Goal: Information Seeking & Learning: Check status

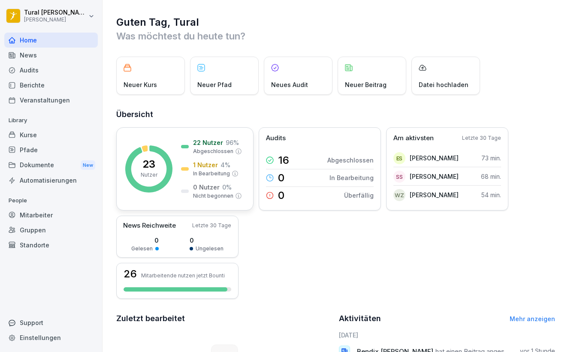
click at [185, 150] on div "22 Nutzer 96 % Abgeschlossen" at bounding box center [211, 146] width 61 height 17
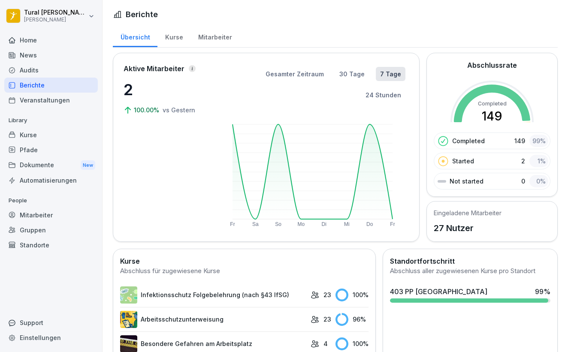
click at [209, 32] on div "Mitarbeiter" at bounding box center [215, 36] width 49 height 22
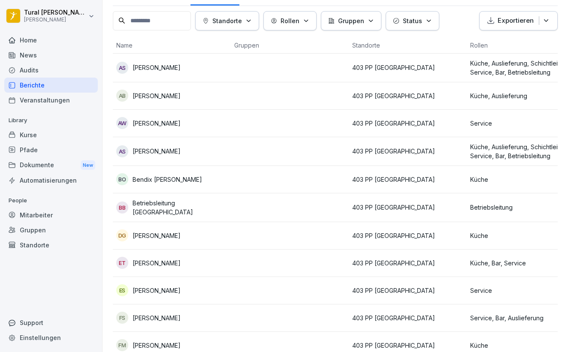
click at [211, 184] on div "BO Bendix Pascal Otto" at bounding box center [171, 179] width 111 height 12
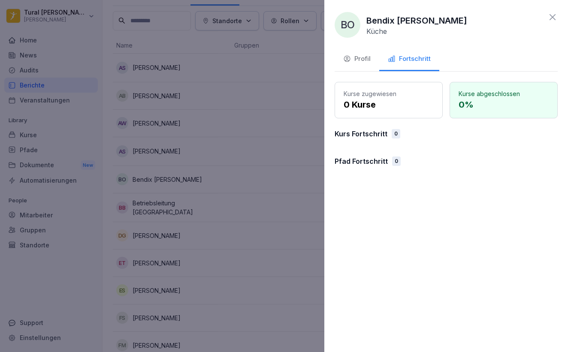
click at [362, 65] on button "Profil" at bounding box center [357, 59] width 45 height 23
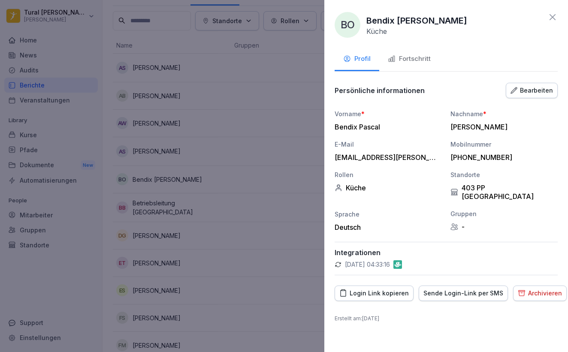
click at [398, 60] on div "Fortschritt" at bounding box center [409, 59] width 43 height 10
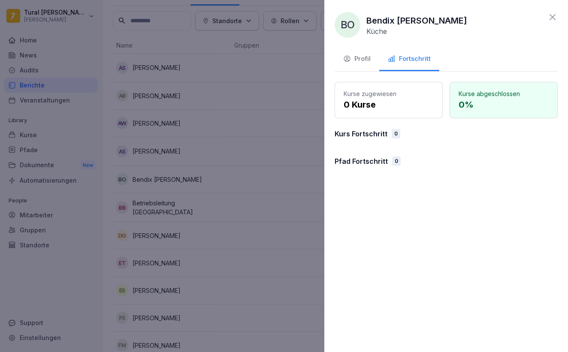
click at [554, 17] on icon at bounding box center [553, 17] width 10 height 10
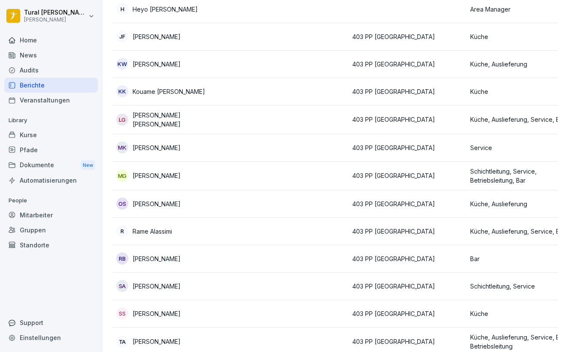
click at [268, 252] on td at bounding box center [290, 258] width 118 height 27
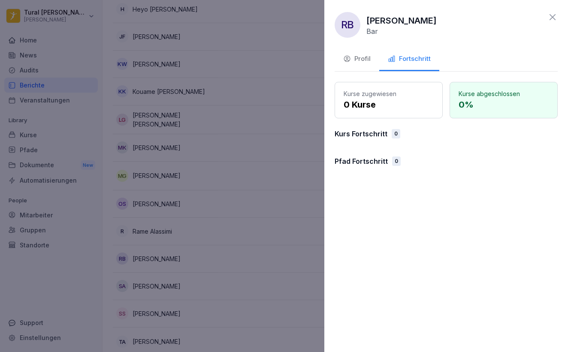
click at [350, 60] on icon "button" at bounding box center [347, 59] width 8 height 8
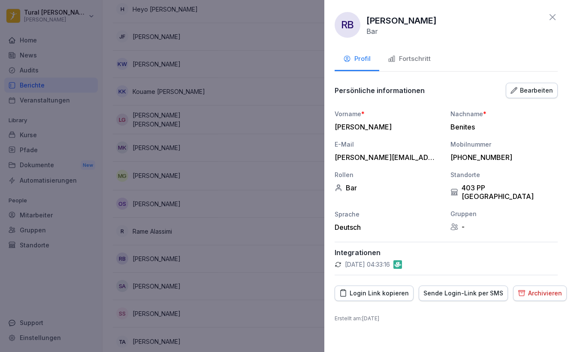
click at [392, 55] on icon "button" at bounding box center [392, 59] width 8 height 8
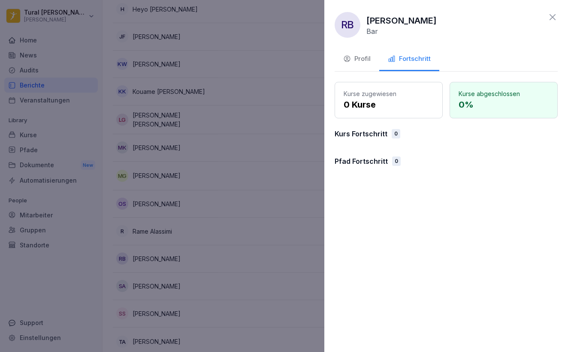
click at [553, 18] on icon at bounding box center [553, 17] width 6 height 6
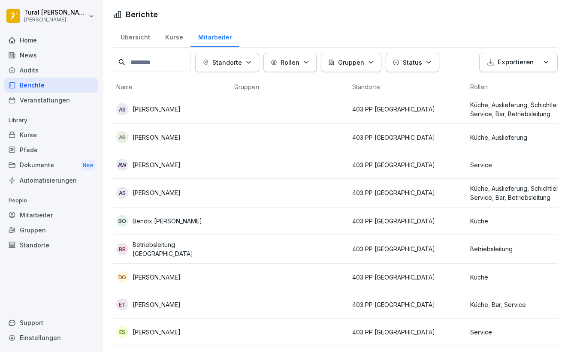
click at [170, 39] on div "Kurse" at bounding box center [174, 36] width 33 height 22
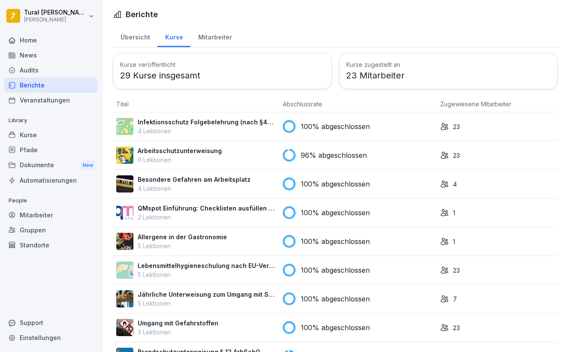
click at [223, 36] on div "Mitarbeiter" at bounding box center [215, 36] width 49 height 22
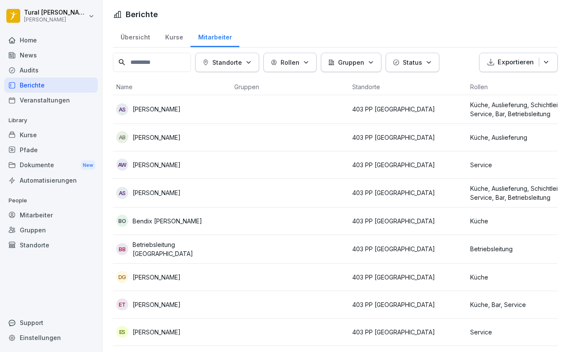
click at [133, 40] on div "Übersicht" at bounding box center [135, 36] width 45 height 22
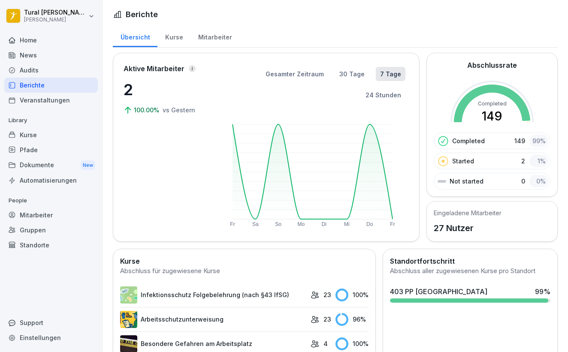
click at [209, 40] on div "Mitarbeiter" at bounding box center [215, 36] width 49 height 22
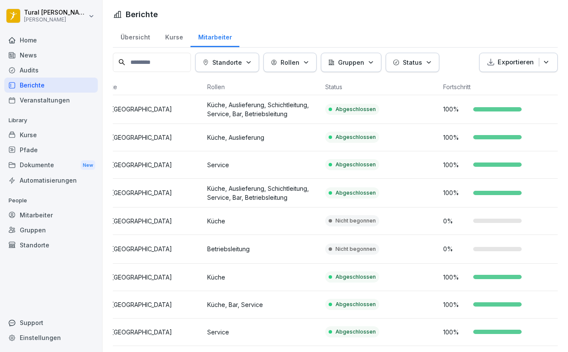
click at [372, 228] on td "Nicht begonnen" at bounding box center [381, 221] width 118 height 27
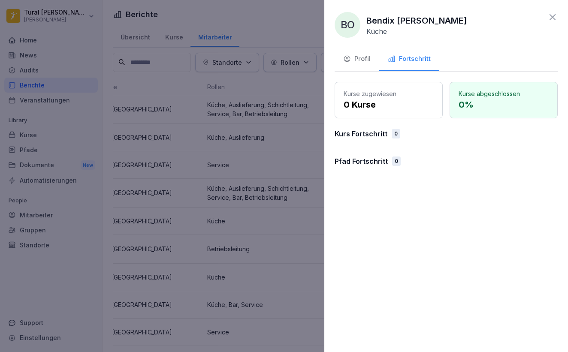
click at [554, 18] on icon at bounding box center [553, 17] width 10 height 10
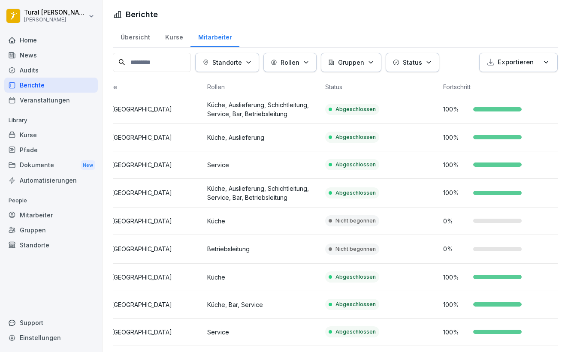
scroll to position [3, 0]
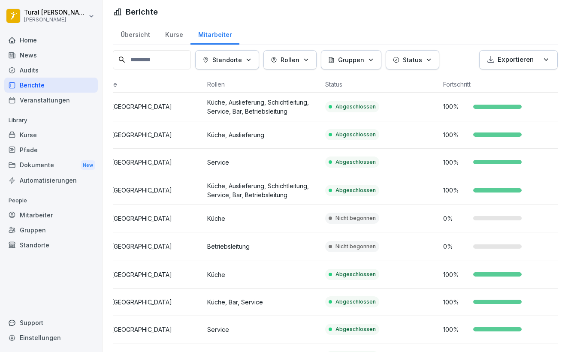
click at [284, 242] on p "Betriebsleitung" at bounding box center [262, 246] width 111 height 9
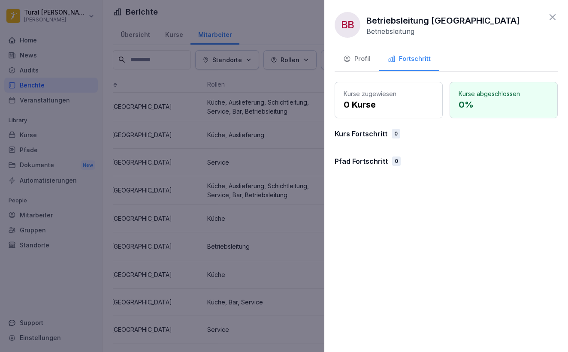
click at [548, 22] on div "BB Betriebsleitung Braunschweig Betriebsleitung" at bounding box center [446, 25] width 223 height 26
click at [554, 17] on icon at bounding box center [553, 17] width 10 height 10
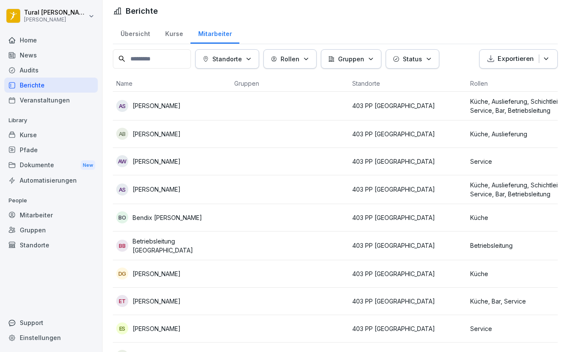
scroll to position [0, 0]
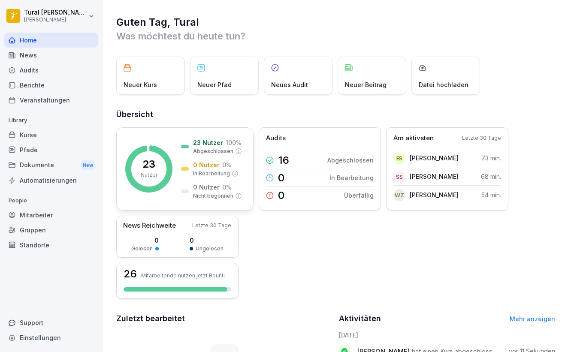
click at [169, 160] on icon at bounding box center [148, 168] width 47 height 47
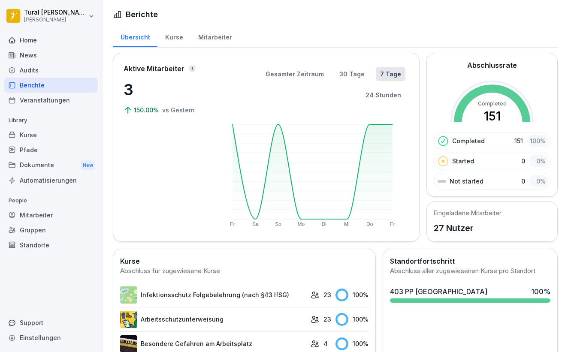
click at [207, 30] on div "Mitarbeiter" at bounding box center [215, 36] width 49 height 22
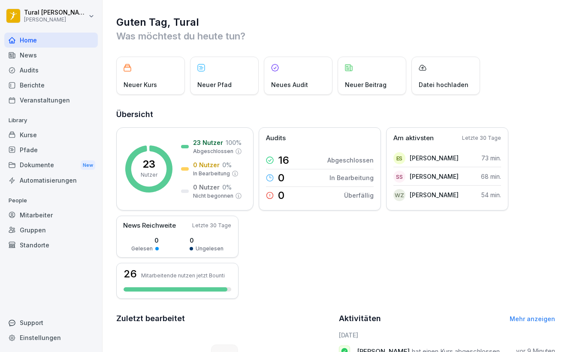
click at [35, 56] on div "News" at bounding box center [51, 55] width 94 height 15
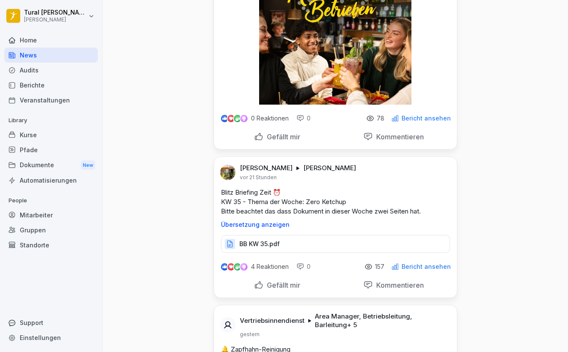
scroll to position [255, 0]
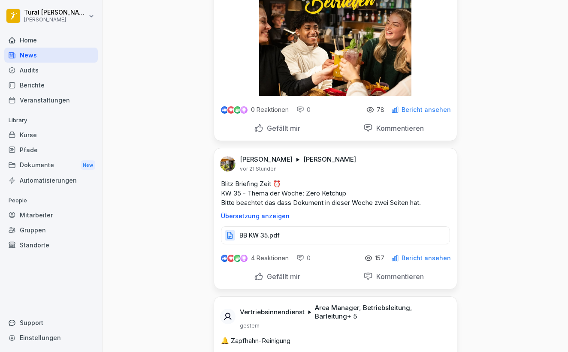
click at [264, 245] on div "BB KW 35.pdf" at bounding box center [335, 236] width 229 height 18
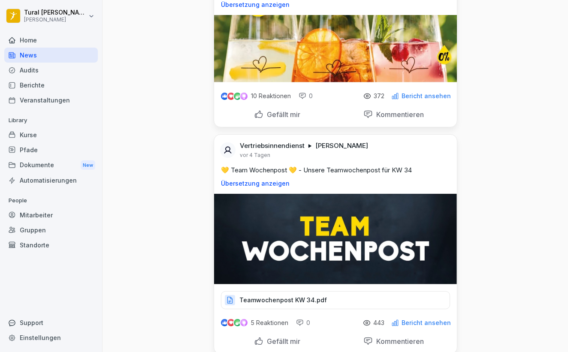
scroll to position [1811, 0]
